Goal: Navigation & Orientation: Go to known website

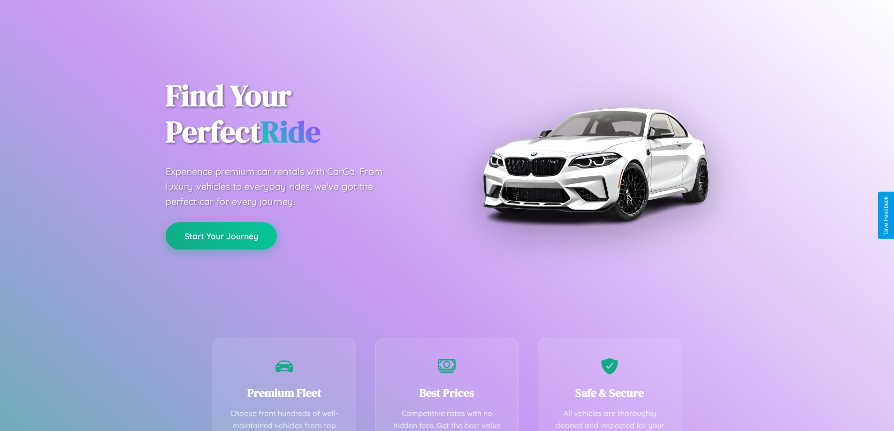
click at [221, 237] on button "Start Your Journey" at bounding box center [221, 236] width 111 height 27
click at [221, 236] on button "Start Your Journey" at bounding box center [221, 236] width 111 height 27
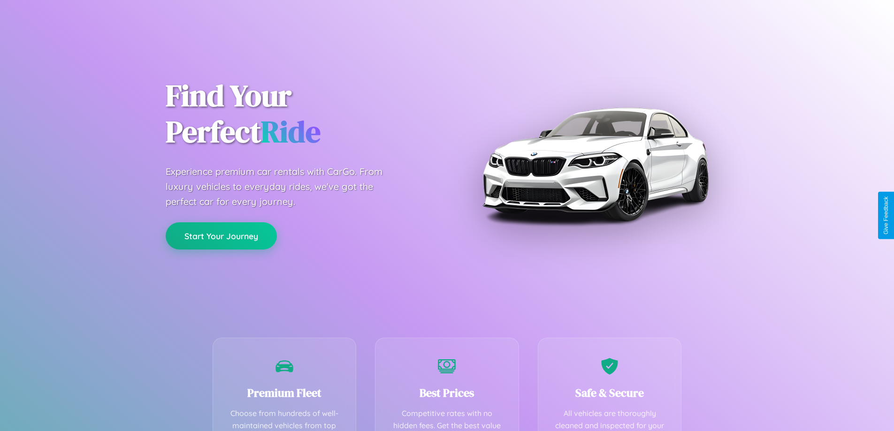
click at [221, 236] on button "Start Your Journey" at bounding box center [221, 236] width 111 height 27
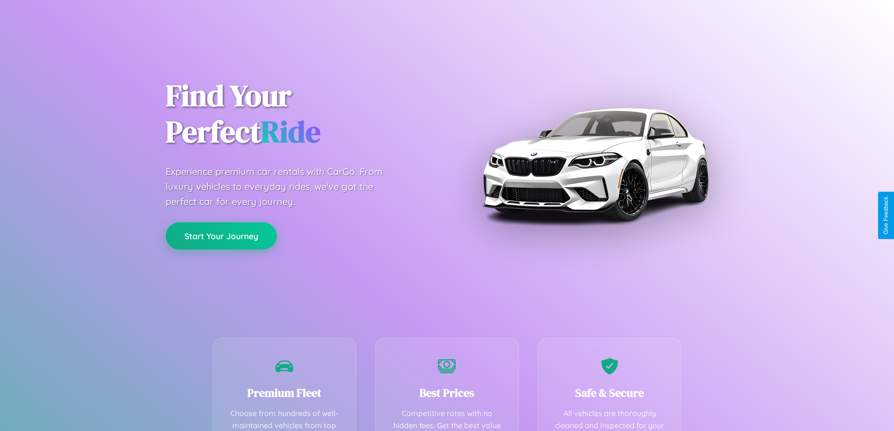
click at [221, 236] on button "Start Your Journey" at bounding box center [221, 236] width 111 height 27
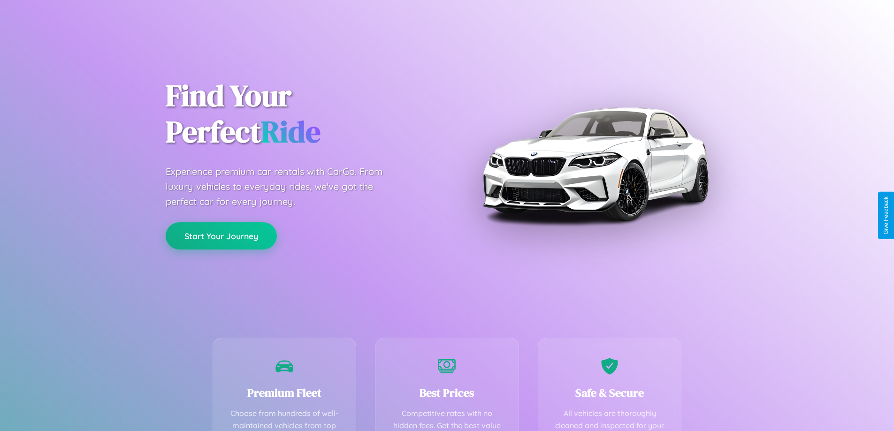
click at [221, 236] on button "Start Your Journey" at bounding box center [221, 236] width 111 height 27
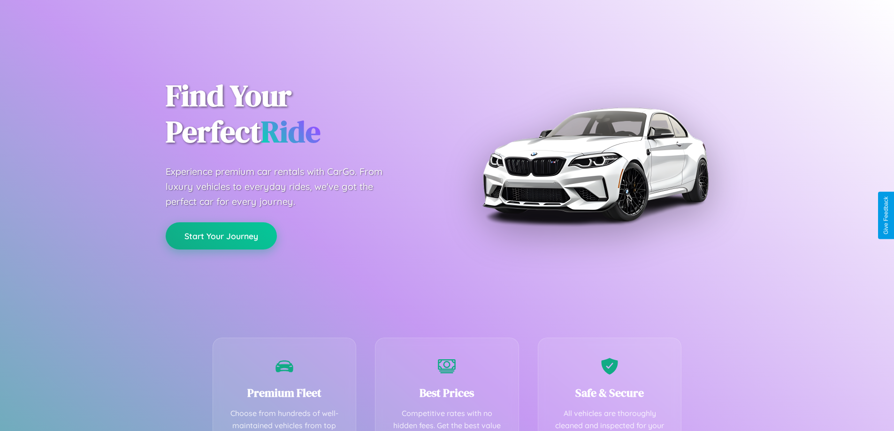
click at [221, 236] on button "Start Your Journey" at bounding box center [221, 236] width 111 height 27
